Goal: Task Accomplishment & Management: Use online tool/utility

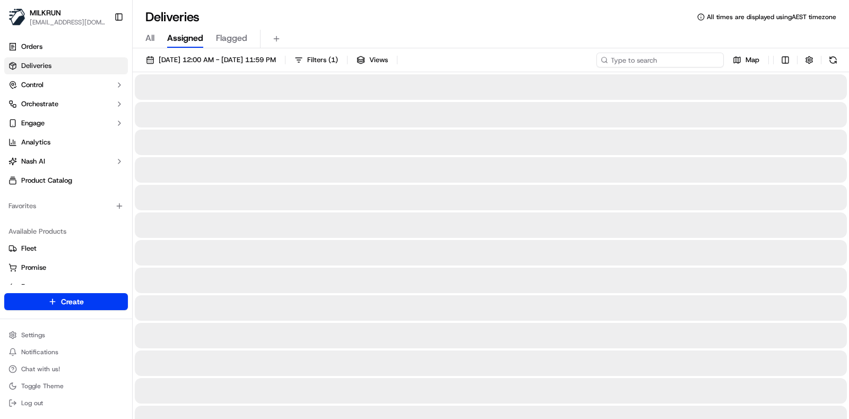
click at [707, 59] on input at bounding box center [660, 60] width 127 height 15
paste input "Catherine.bates@blackwall.legal"
click at [704, 62] on input "Catherine.bates@blackwall.legal" at bounding box center [660, 60] width 127 height 15
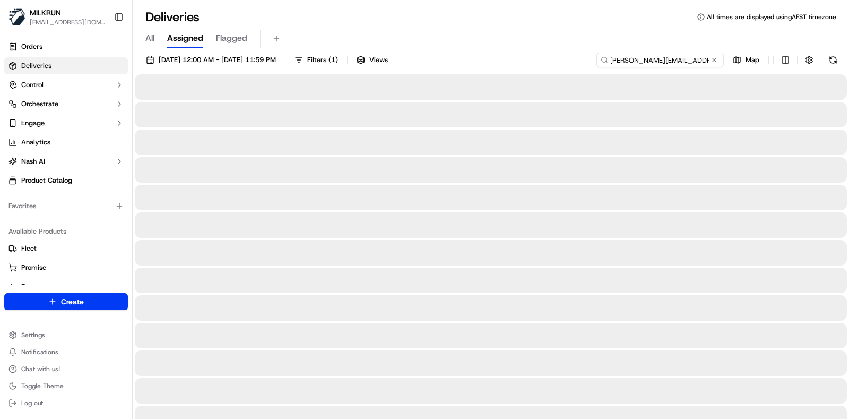
click at [704, 62] on input "Catherine.bates@blackwall.legal" at bounding box center [660, 60] width 127 height 15
click at [641, 62] on input "cathering bates" at bounding box center [660, 60] width 127 height 15
type input "[PERSON_NAME]"
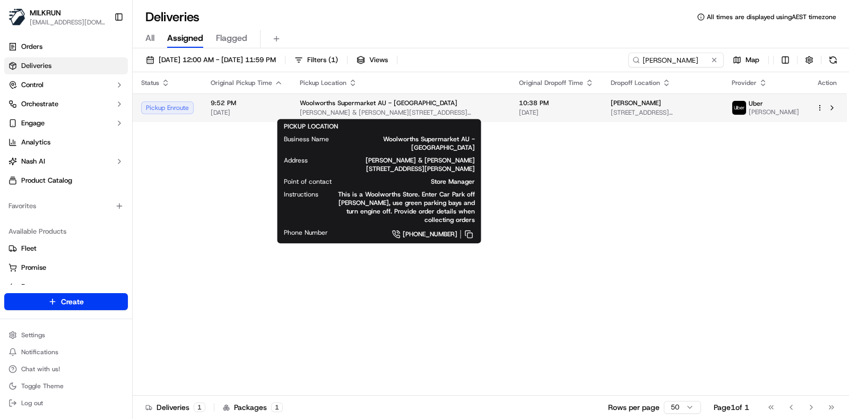
click at [394, 107] on span "Woolworths Supermarket AU - Aveley" at bounding box center [379, 103] width 158 height 8
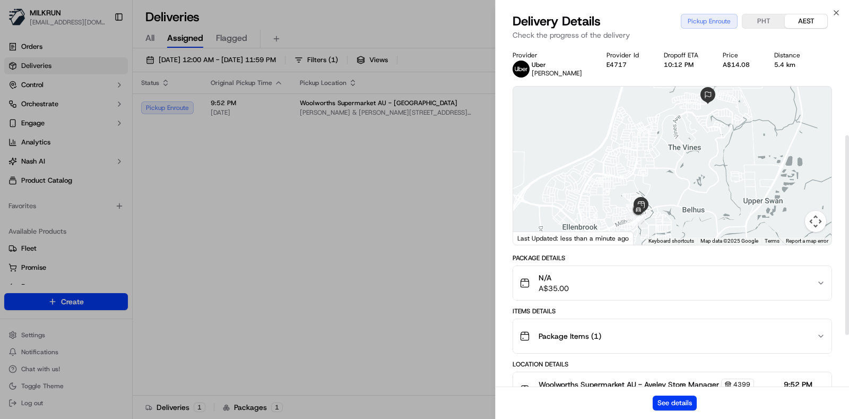
scroll to position [244, 0]
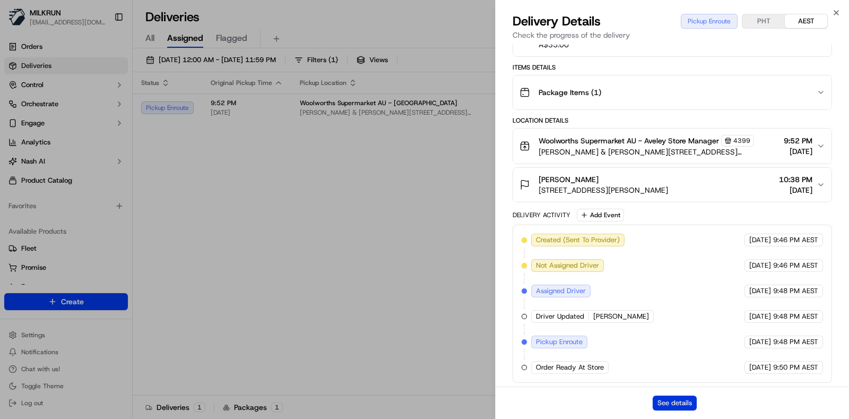
click at [685, 402] on button "See details" at bounding box center [675, 403] width 44 height 15
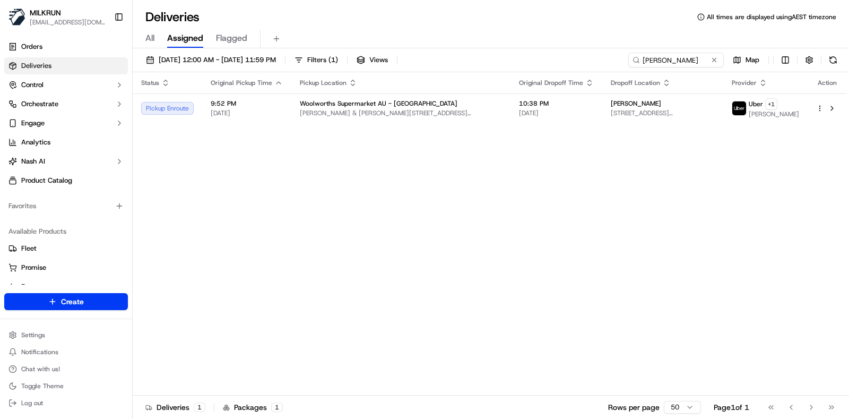
click at [615, 258] on div "Status Original Pickup Time Pickup Location Original Dropoff Time Dropoff Locat…" at bounding box center [490, 233] width 715 height 323
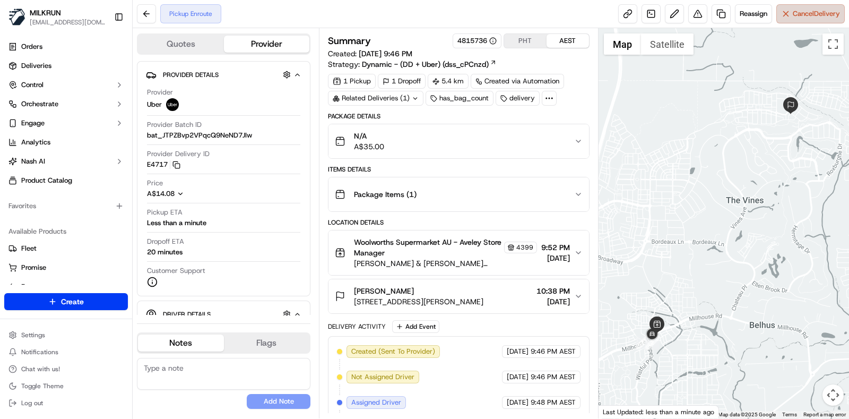
click at [791, 22] on button "Cancel Delivery" at bounding box center [811, 13] width 68 height 19
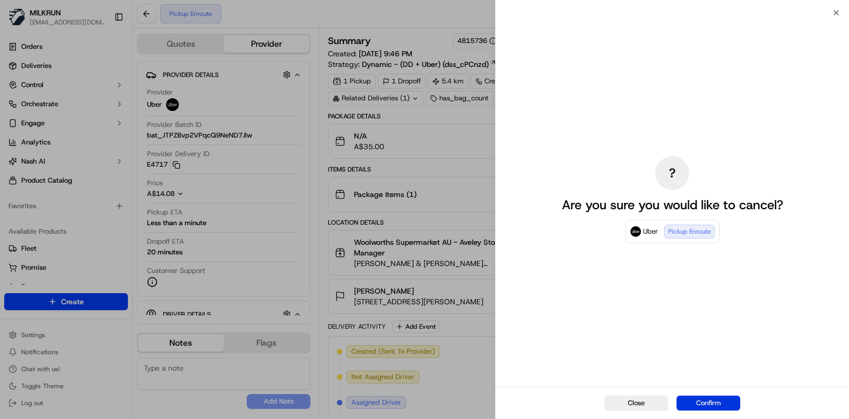
click at [713, 396] on button "Confirm" at bounding box center [709, 403] width 64 height 15
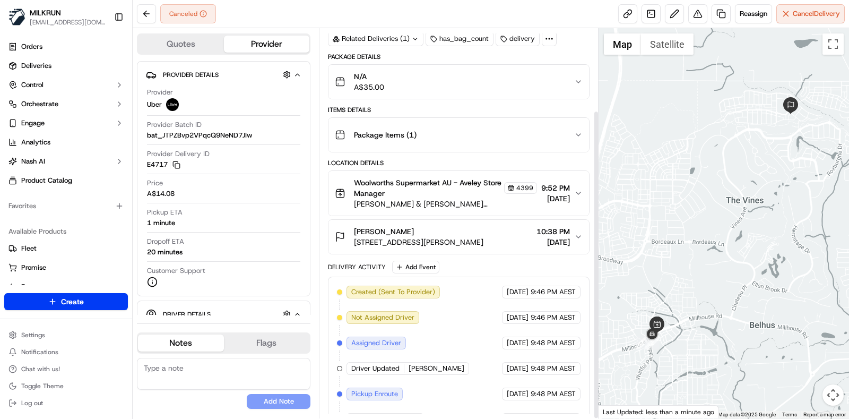
scroll to position [103, 0]
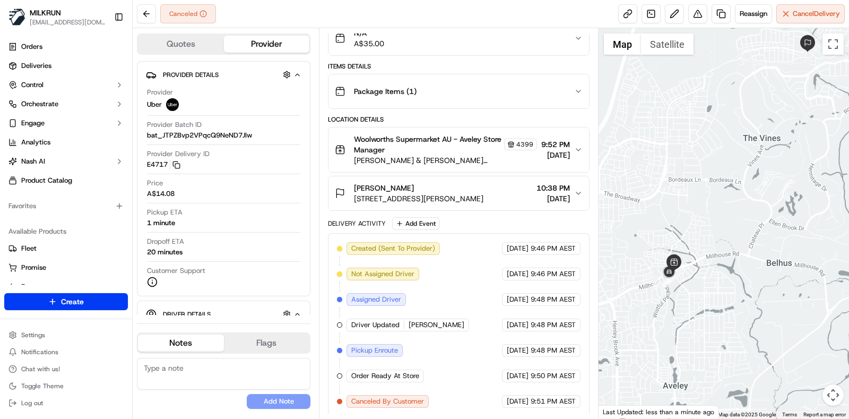
drag, startPoint x: 710, startPoint y: 298, endPoint x: 727, endPoint y: 234, distance: 66.4
click at [727, 234] on div at bounding box center [724, 223] width 251 height 390
drag, startPoint x: 686, startPoint y: 305, endPoint x: 704, endPoint y: 286, distance: 25.9
click at [704, 286] on div at bounding box center [724, 223] width 251 height 390
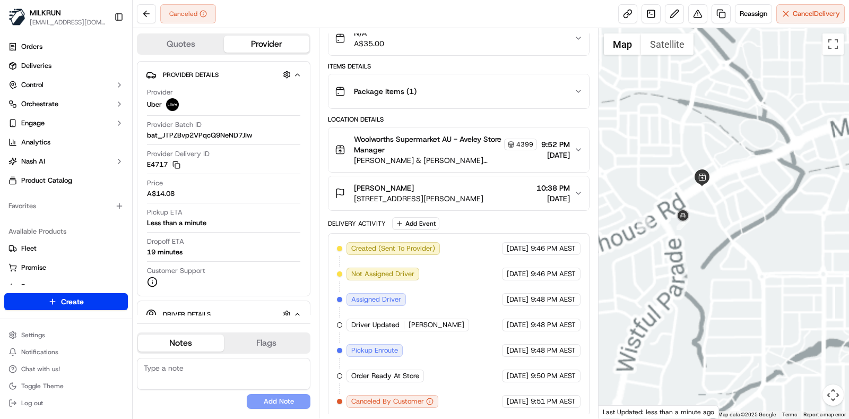
drag, startPoint x: 688, startPoint y: 219, endPoint x: 710, endPoint y: 210, distance: 24.7
click at [712, 211] on div at bounding box center [724, 223] width 251 height 390
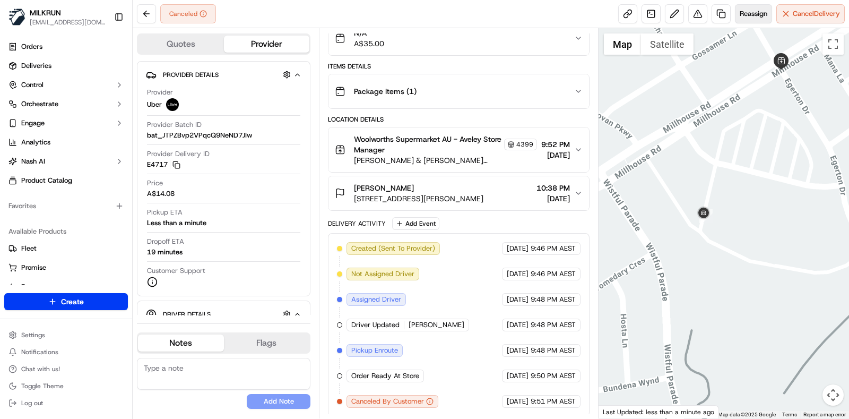
click at [751, 14] on span "Reassign" at bounding box center [754, 14] width 28 height 10
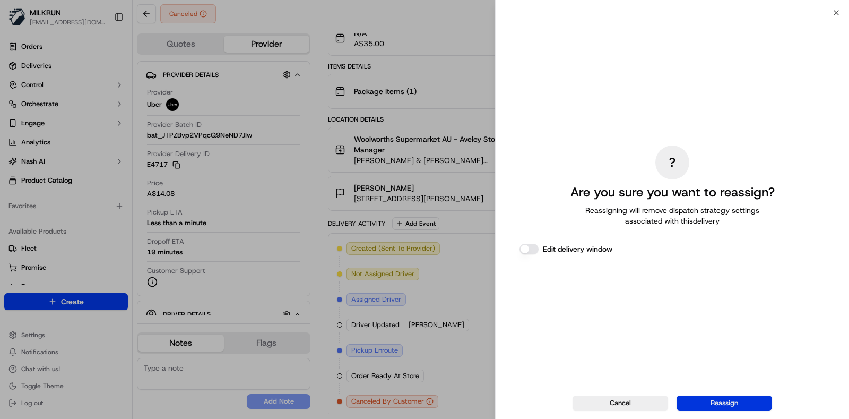
click at [723, 406] on button "Reassign" at bounding box center [725, 403] width 96 height 15
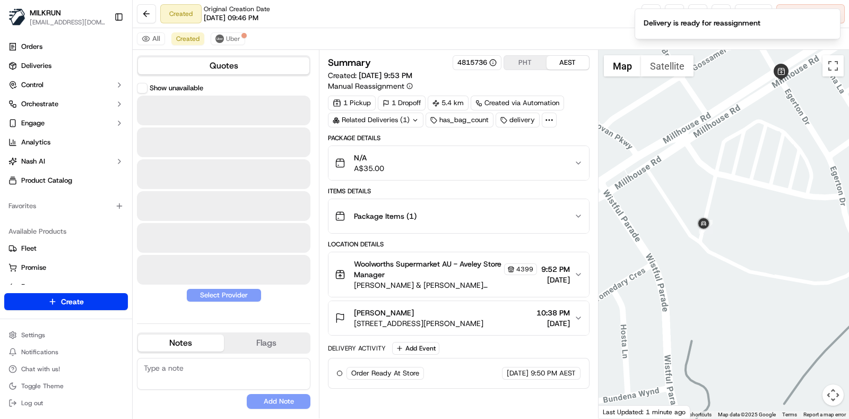
scroll to position [0, 0]
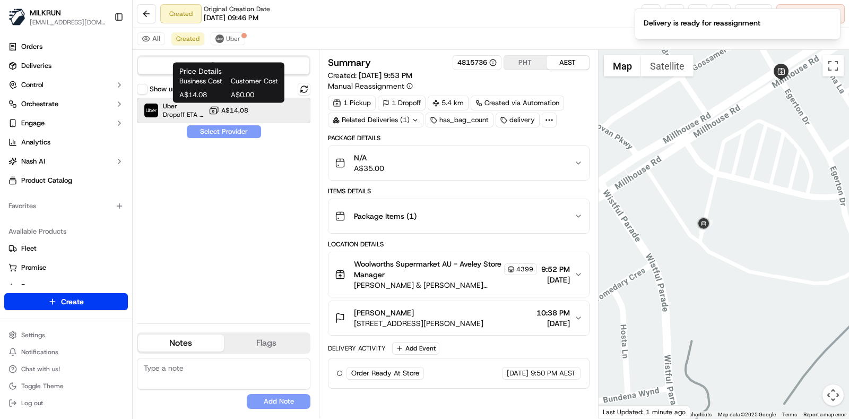
click at [207, 108] on div "Uber Dropoff ETA 27 minutes A$14.08" at bounding box center [224, 110] width 174 height 25
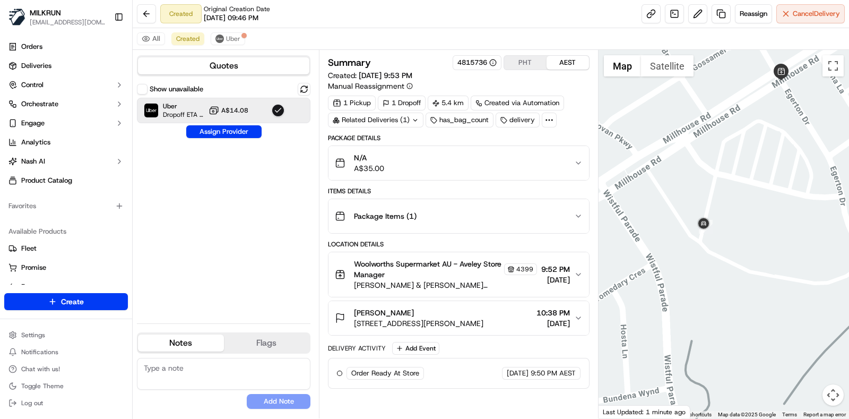
click at [227, 140] on div "Show unavailable Uber Dropoff ETA 27 minutes A$14.08 Assign Provider" at bounding box center [224, 199] width 174 height 232
click at [224, 131] on button "Assign Provider" at bounding box center [223, 131] width 75 height 13
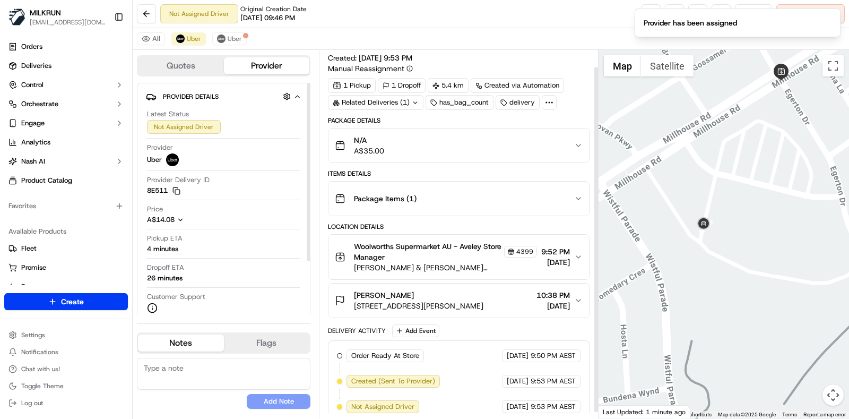
scroll to position [24, 0]
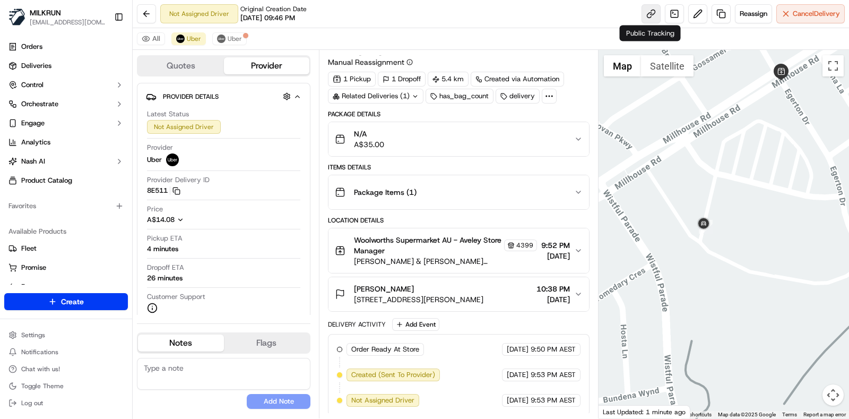
click at [652, 14] on link at bounding box center [651, 13] width 19 height 19
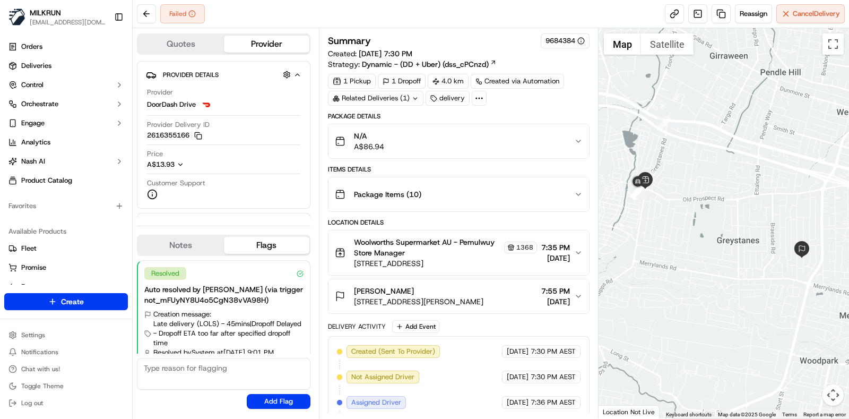
scroll to position [25, 0]
